Goal: Task Accomplishment & Management: Manage account settings

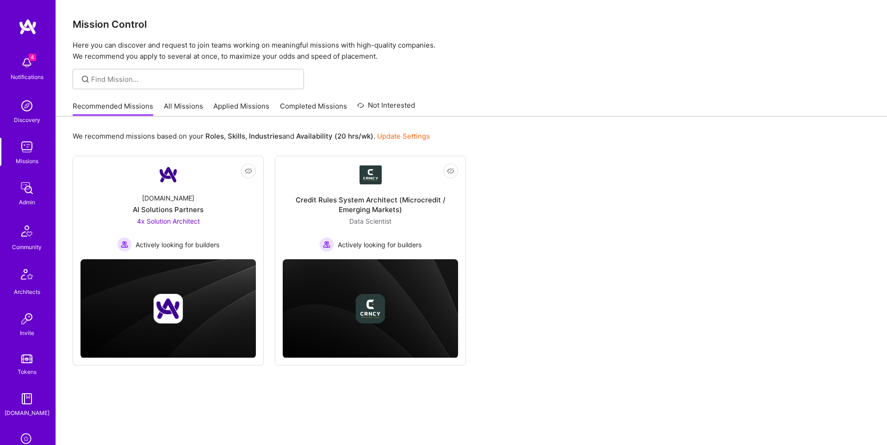
scroll to position [145, 0]
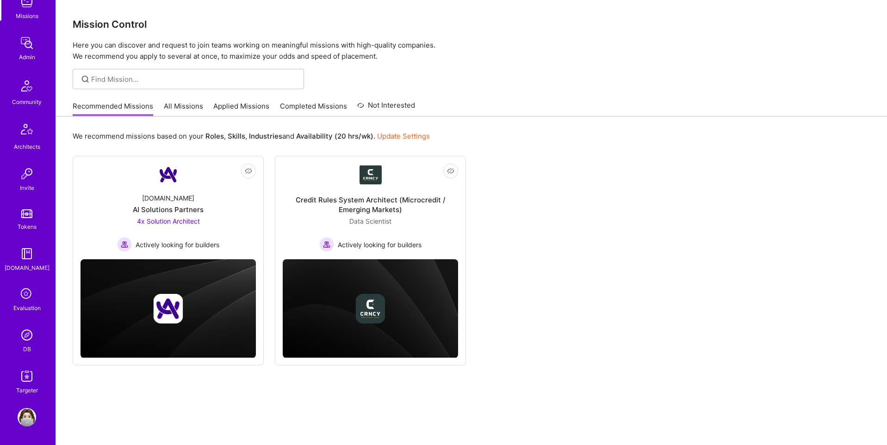
click at [29, 337] on img at bounding box center [27, 335] width 19 height 19
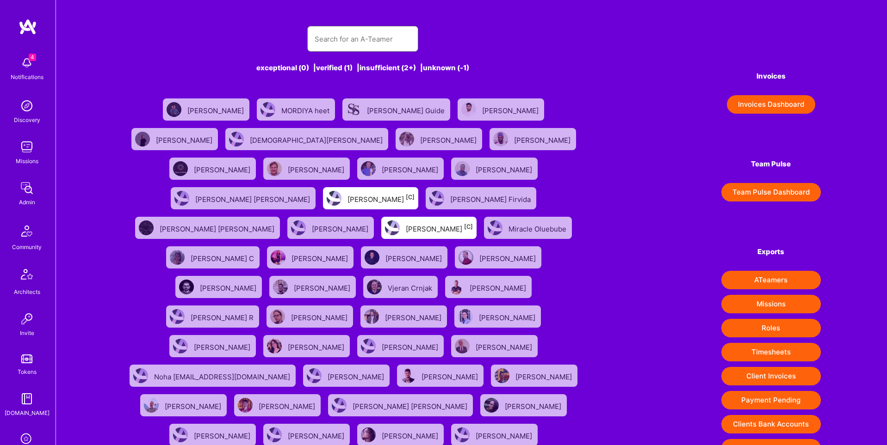
click at [353, 37] on input "text" at bounding box center [363, 39] width 96 height 24
paste input "[EMAIL_ADDRESS][DOMAIN_NAME]"
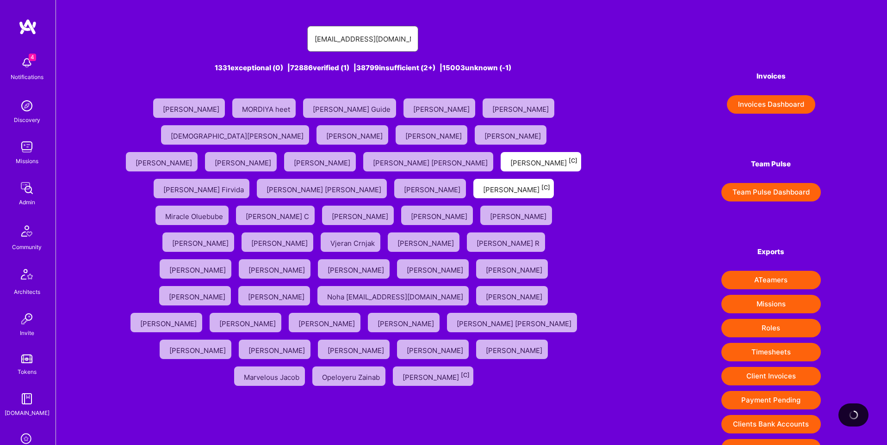
type input "[EMAIL_ADDRESS][DOMAIN_NAME]"
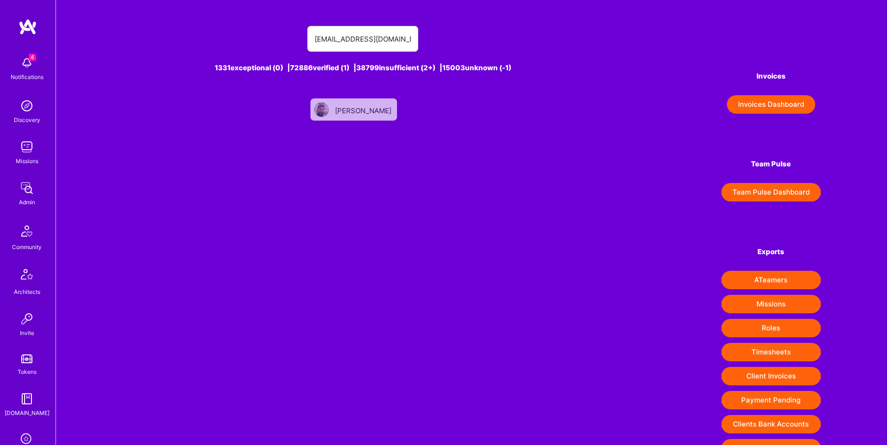
click at [363, 109] on div "[PERSON_NAME]" at bounding box center [364, 110] width 58 height 12
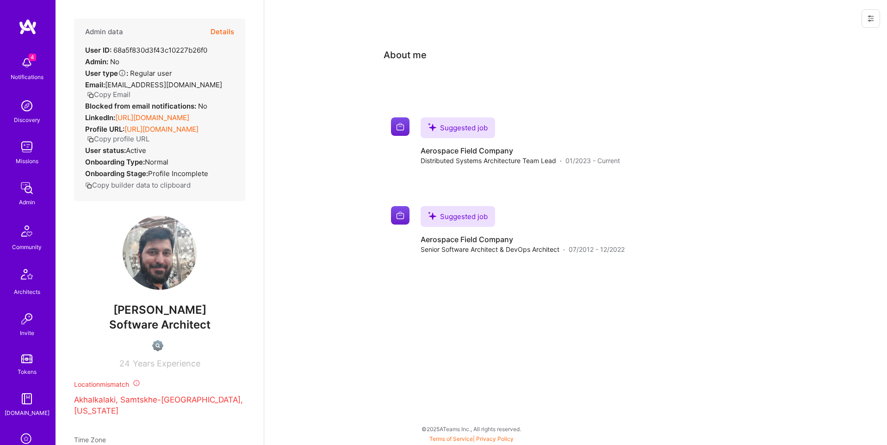
click at [865, 19] on button at bounding box center [870, 18] width 19 height 19
click at [838, 38] on button "Login as Mostafa" at bounding box center [837, 40] width 86 height 24
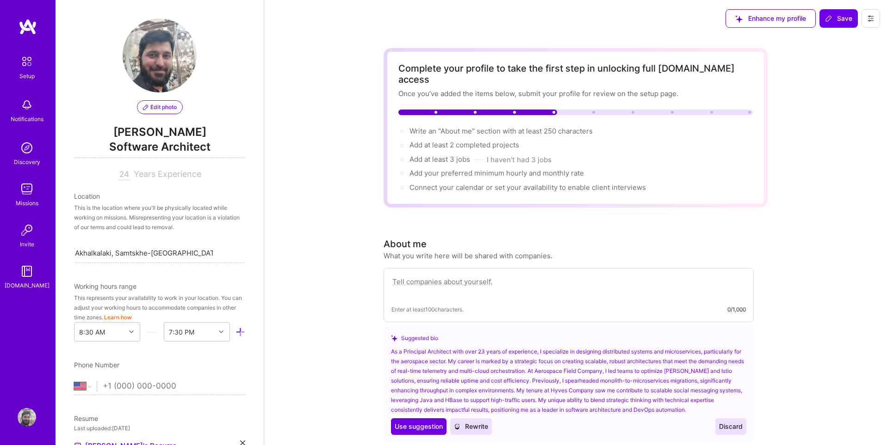
select select "US"
